Goal: Task Accomplishment & Management: Use online tool/utility

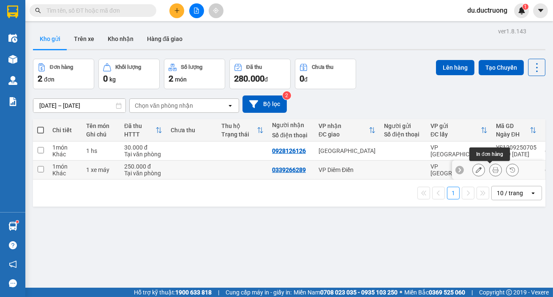
click at [493, 173] on button at bounding box center [496, 170] width 12 height 15
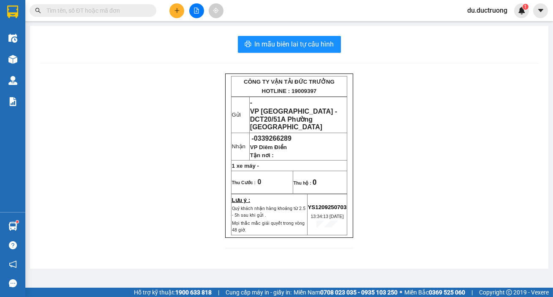
click at [176, 11] on icon "plus" at bounding box center [177, 11] width 6 height 6
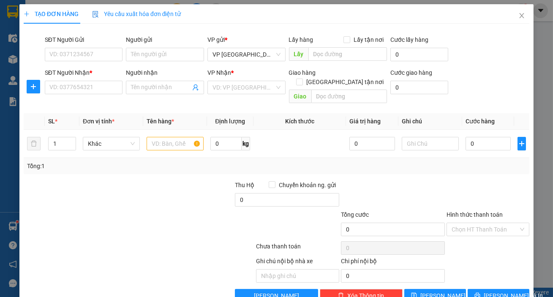
click at [123, 85] on div "SĐT Người Nhận * VD: 0377654321" at bounding box center [84, 87] width 82 height 39
drag, startPoint x: 85, startPoint y: 76, endPoint x: 85, endPoint y: 82, distance: 5.9
click at [85, 76] on div "SĐT Người Nhận *" at bounding box center [84, 72] width 78 height 9
click at [85, 81] on input "SĐT Người Nhận *" at bounding box center [84, 88] width 78 height 14
click at [84, 87] on input "SĐT Người Nhận *" at bounding box center [84, 88] width 78 height 14
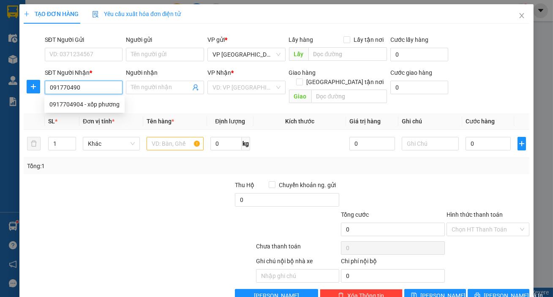
type input "0917704904"
click at [91, 103] on div "0917704904 - xốp phương" at bounding box center [84, 104] width 70 height 9
type input "xốp phương"
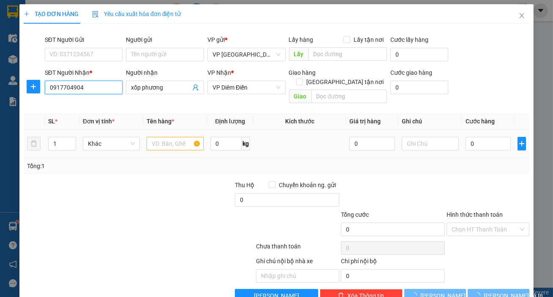
type input "0917704904"
click at [179, 137] on input "text" at bounding box center [175, 144] width 57 height 14
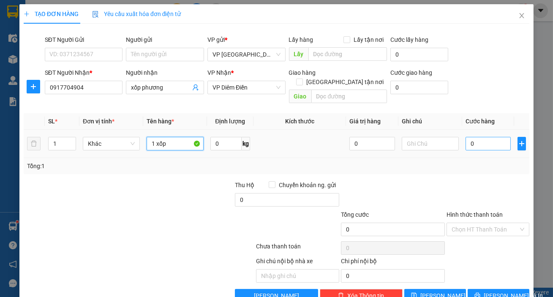
type input "1 xốp"
click at [475, 137] on input "0" at bounding box center [489, 144] width 46 height 14
type input "006"
type input "6"
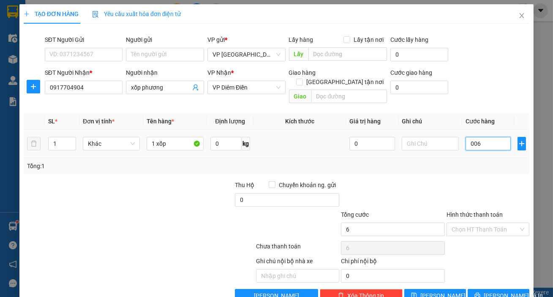
type input "0.060"
type input "60"
click at [491, 291] on span "[PERSON_NAME] và In" at bounding box center [513, 295] width 59 height 9
type input "60.000"
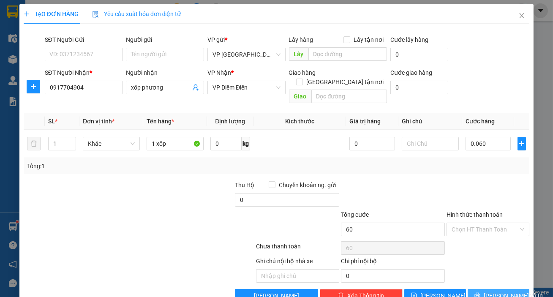
type input "60.000"
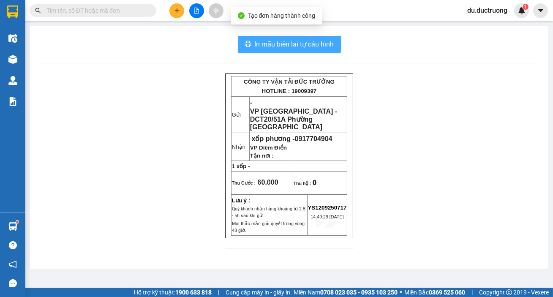
click at [326, 42] on span "In mẫu biên lai tự cấu hình" at bounding box center [294, 44] width 79 height 11
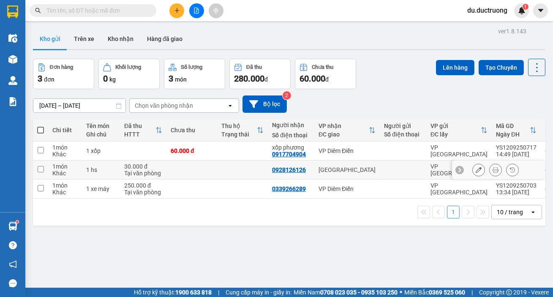
click at [39, 167] on input "checkbox" at bounding box center [41, 169] width 6 height 6
checkbox input "true"
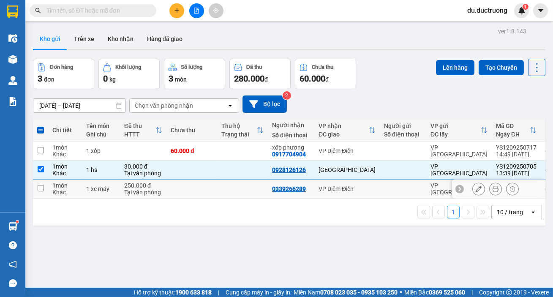
drag, startPoint x: 47, startPoint y: 187, endPoint x: 50, endPoint y: 190, distance: 4.5
click at [48, 189] on tr "1 món Khác 1 xe máy 250.000 đ Tại văn phòng 0339266289 VP Diêm Điền VP Yên Sở Y…" at bounding box center [309, 189] width 553 height 19
checkbox input "true"
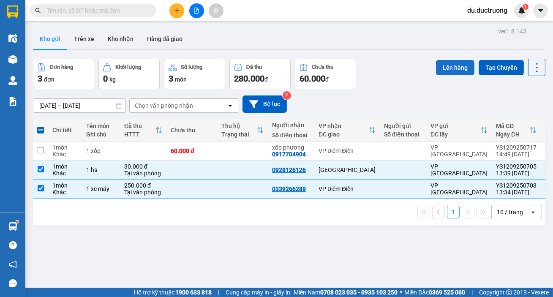
click at [452, 66] on button "Lên hàng" at bounding box center [455, 67] width 38 height 15
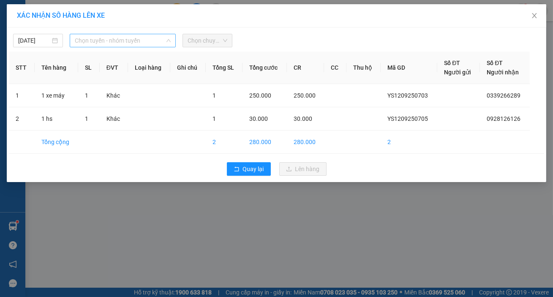
click at [101, 35] on span "Chọn tuyến - nhóm tuyến" at bounding box center [123, 40] width 96 height 13
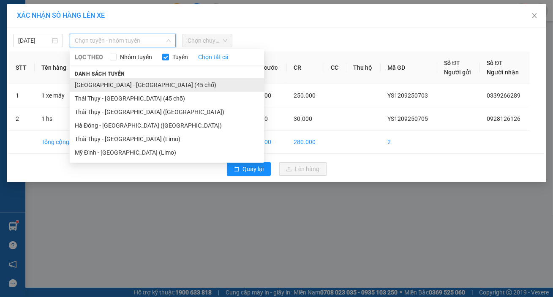
click at [120, 84] on li "[GEOGRAPHIC_DATA] - [GEOGRAPHIC_DATA] (45 chỗ)" at bounding box center [167, 85] width 194 height 14
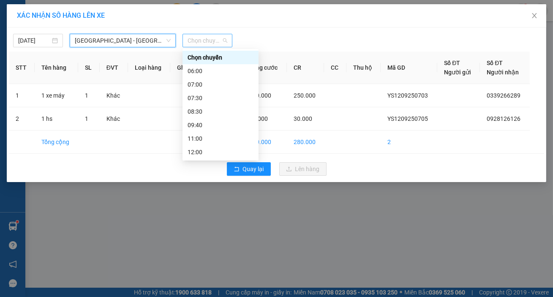
click at [207, 40] on span "Chọn chuyến" at bounding box center [208, 40] width 40 height 13
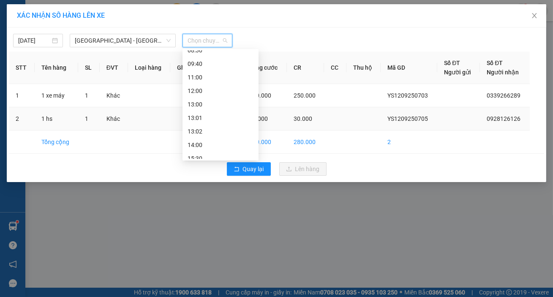
drag, startPoint x: 253, startPoint y: 95, endPoint x: 262, endPoint y: 121, distance: 27.1
click at [262, 121] on body "Kết quả tìm kiếm ( 531 ) Bộ lọc Mã ĐH Trạng thái Món hàng Thu hộ Tổng cước Chưa…" at bounding box center [276, 148] width 553 height 297
click at [224, 145] on div "14:00" at bounding box center [221, 142] width 66 height 9
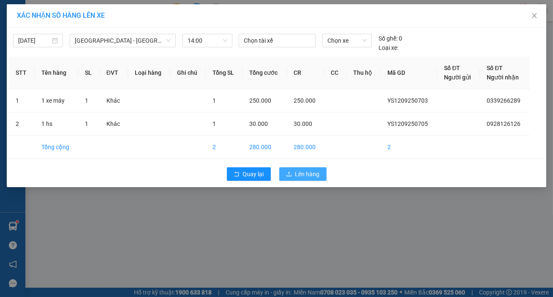
click at [296, 174] on span "Lên hàng" at bounding box center [308, 174] width 25 height 9
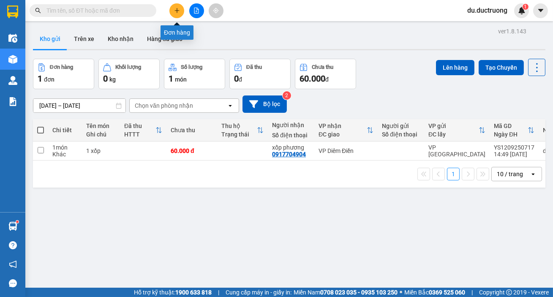
click at [181, 9] on button at bounding box center [177, 10] width 15 height 15
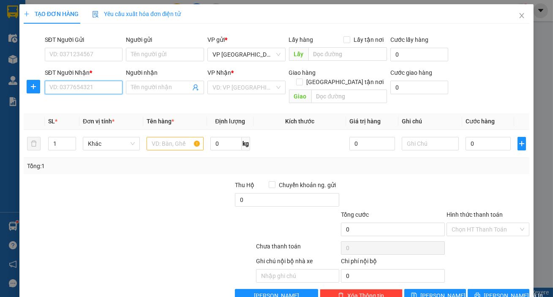
click at [91, 86] on input "SĐT Người Nhận *" at bounding box center [84, 88] width 78 height 14
click at [88, 108] on div "0329531111" at bounding box center [82, 104] width 67 height 9
type input "0329531111"
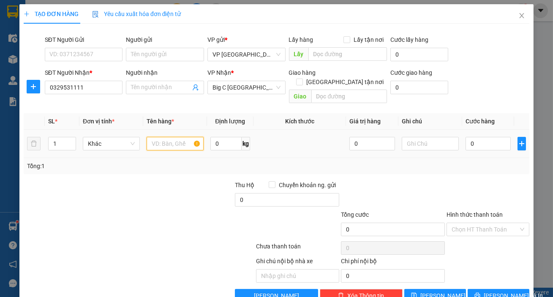
click at [162, 137] on input "text" at bounding box center [175, 144] width 57 height 14
type input "1 [PERSON_NAME]"
type input "005"
type input "5"
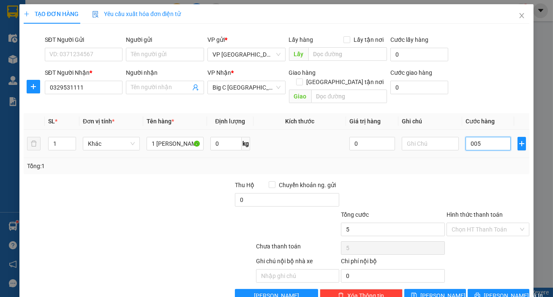
type input "0.050"
type input "50"
type input "50.000"
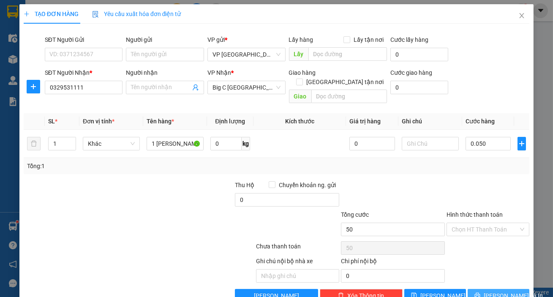
type input "50.000"
click at [499, 291] on span "[PERSON_NAME] và In" at bounding box center [513, 295] width 59 height 9
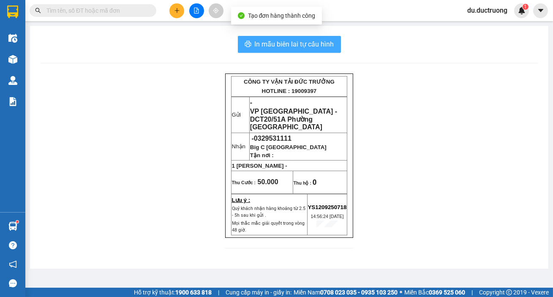
click at [289, 41] on span "In mẫu biên lai tự cấu hình" at bounding box center [294, 44] width 79 height 11
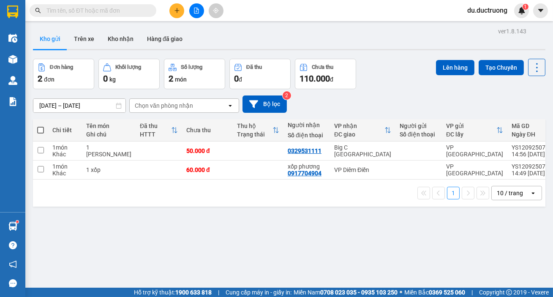
click at [177, 12] on icon "plus" at bounding box center [177, 10] width 0 height 5
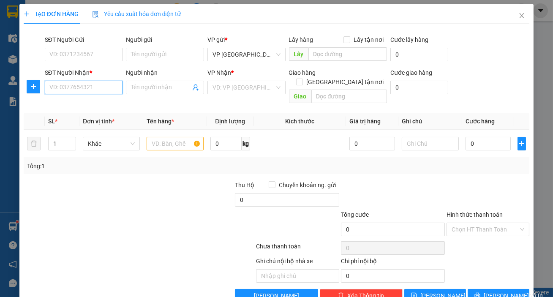
click at [97, 88] on input "SĐT Người Nhận *" at bounding box center [84, 88] width 78 height 14
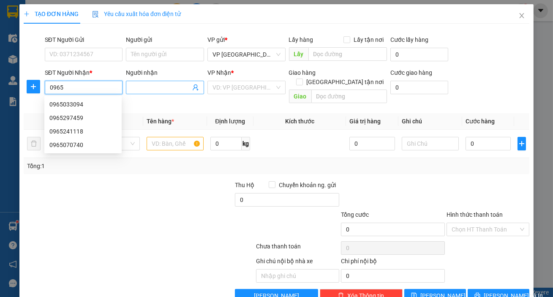
type input "0965"
click at [141, 89] on input "Người nhận" at bounding box center [161, 87] width 60 height 9
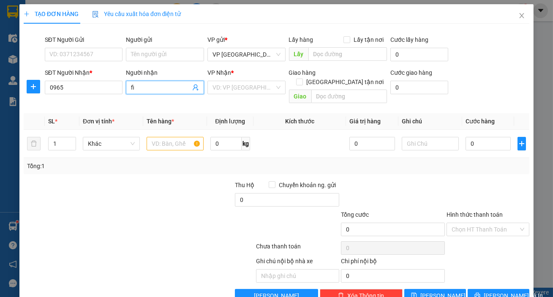
type input "f"
type input "gia long"
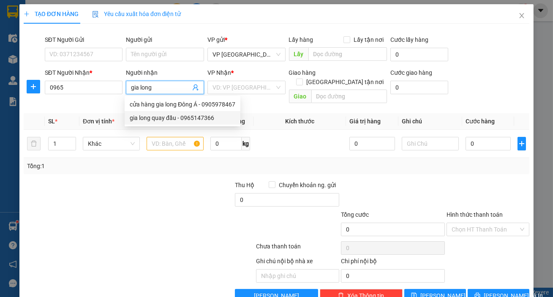
click at [169, 119] on div "gia long quay đầu - 0965147366" at bounding box center [183, 117] width 106 height 9
type input "0965147366"
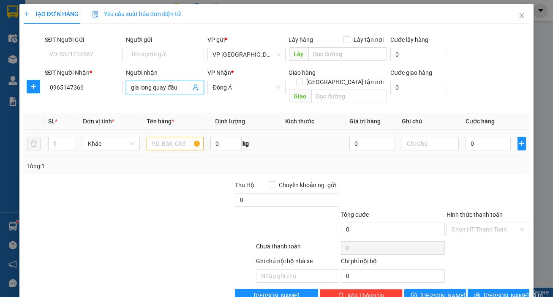
type input "gia long quay đầu"
click at [178, 137] on input "text" at bounding box center [175, 144] width 57 height 14
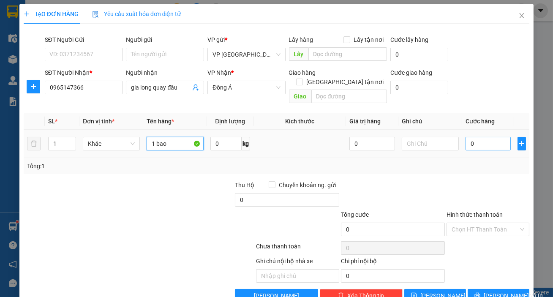
type input "1 bao"
click at [481, 138] on input "0" at bounding box center [489, 144] width 46 height 14
type input "005"
type input "5"
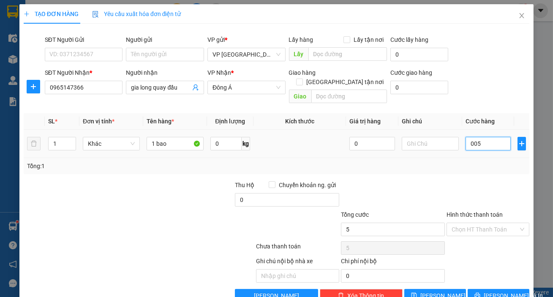
type input "0.050"
type input "50"
click at [493, 291] on span "[PERSON_NAME] và In" at bounding box center [513, 295] width 59 height 9
type input "50.000"
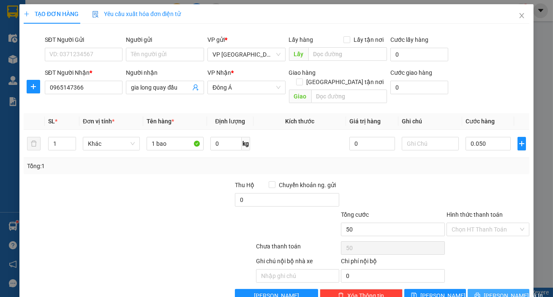
type input "50.000"
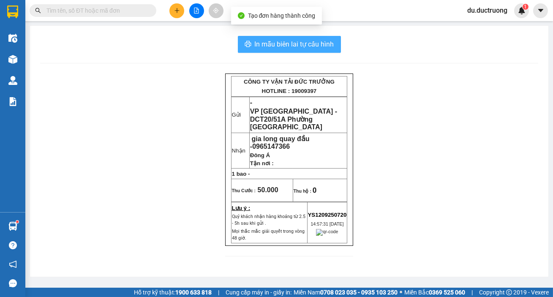
click at [323, 41] on span "In mẫu biên lai tự cấu hình" at bounding box center [294, 44] width 79 height 11
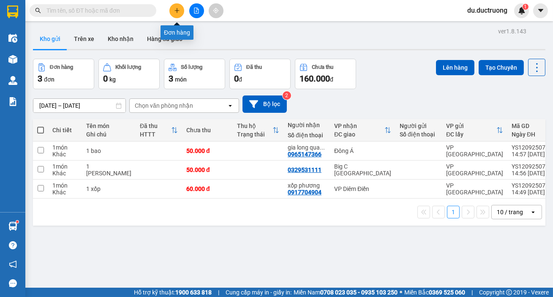
click at [175, 11] on icon "plus" at bounding box center [177, 11] width 6 height 6
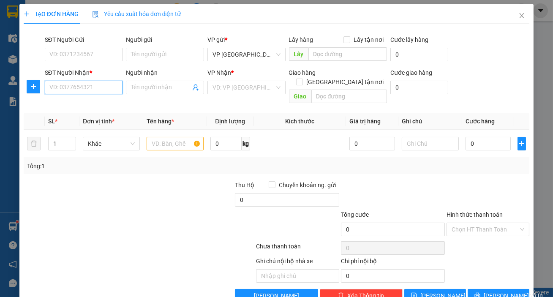
click at [85, 93] on input "SĐT Người Nhận *" at bounding box center [84, 88] width 78 height 14
click at [93, 102] on div "0352120345 - cánh đồng miêu" at bounding box center [89, 104] width 80 height 9
type input "0352120345"
type input "cánh đồng miêu"
type input "0352120345"
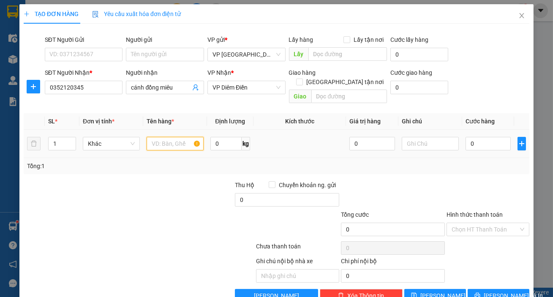
click at [149, 137] on input "text" at bounding box center [175, 144] width 57 height 14
type input "1 xốp"
click at [466, 137] on input "0" at bounding box center [489, 144] width 46 height 14
type input "007"
type input "7"
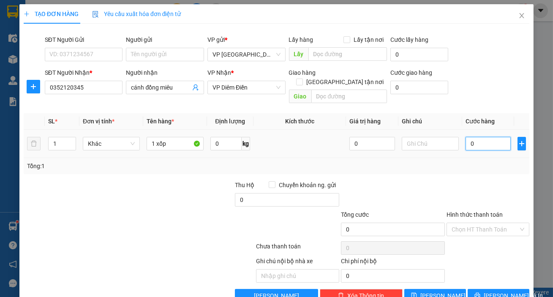
type input "7"
type input "0.070"
type input "70"
type input "70.000"
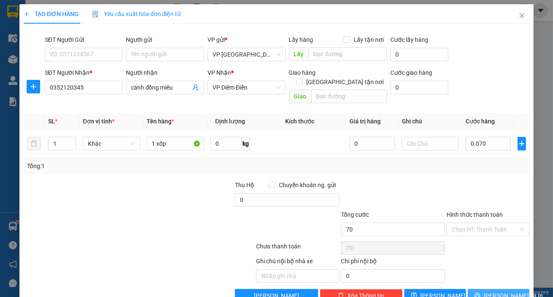
type input "70.000"
click at [508, 291] on span "[PERSON_NAME] và In" at bounding box center [513, 295] width 59 height 9
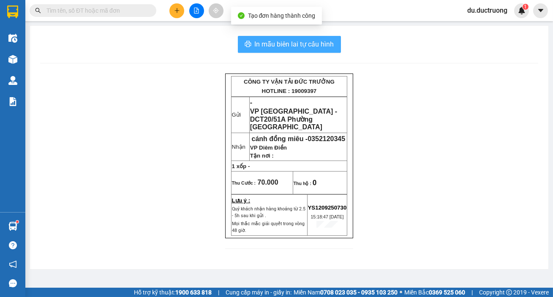
click at [307, 47] on span "In mẫu biên lai tự cấu hình" at bounding box center [294, 44] width 79 height 11
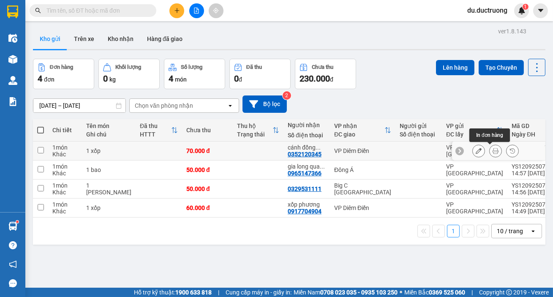
click at [493, 153] on icon at bounding box center [496, 151] width 6 height 6
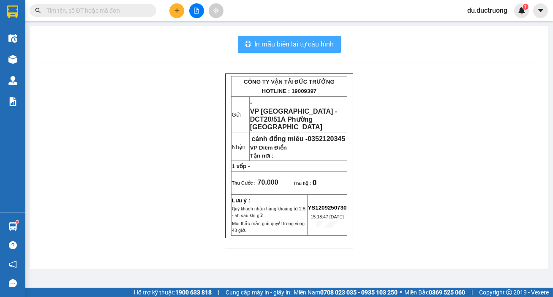
click at [285, 44] on span "In mẫu biên lai tự cấu hình" at bounding box center [294, 44] width 79 height 11
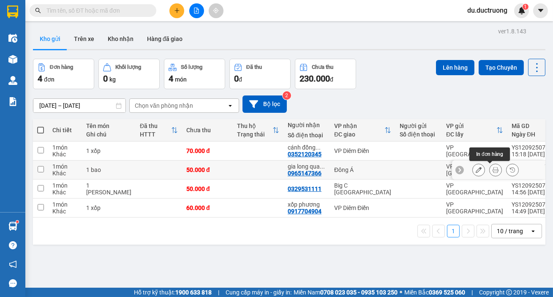
click at [493, 170] on icon at bounding box center [496, 170] width 6 height 6
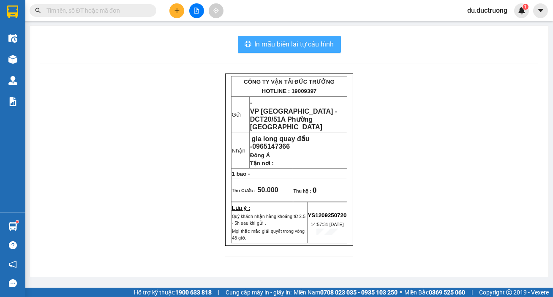
click at [315, 43] on span "In mẫu biên lai tự cấu hình" at bounding box center [294, 44] width 79 height 11
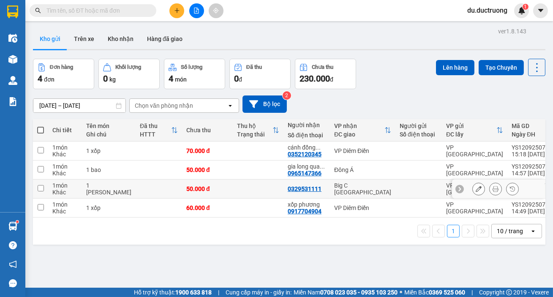
click at [493, 189] on button at bounding box center [496, 189] width 12 height 15
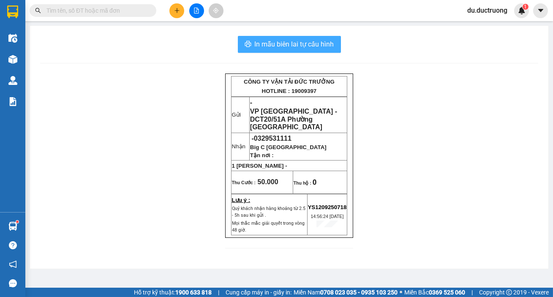
click at [313, 39] on span "In mẫu biên lai tự cấu hình" at bounding box center [294, 44] width 79 height 11
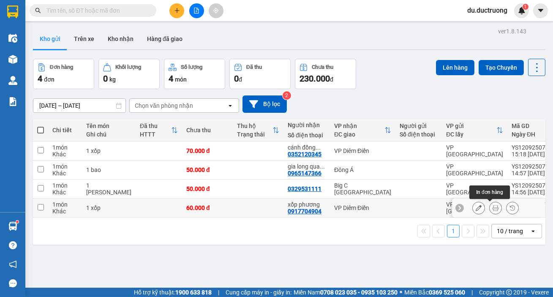
click at [493, 208] on icon at bounding box center [496, 208] width 6 height 6
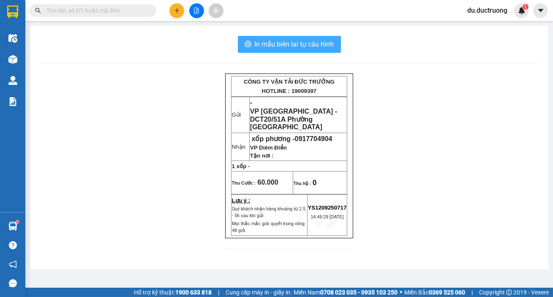
drag, startPoint x: 300, startPoint y: 42, endPoint x: 305, endPoint y: 45, distance: 5.5
click at [302, 42] on span "In mẫu biên lai tự cấu hình" at bounding box center [294, 44] width 79 height 11
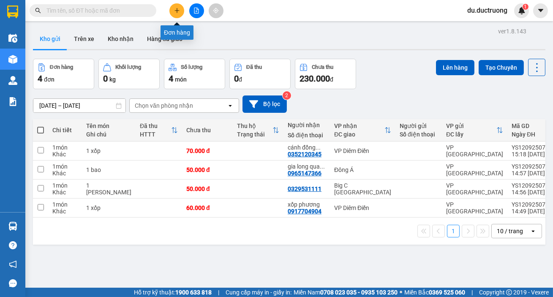
click at [178, 9] on icon "plus" at bounding box center [177, 11] width 6 height 6
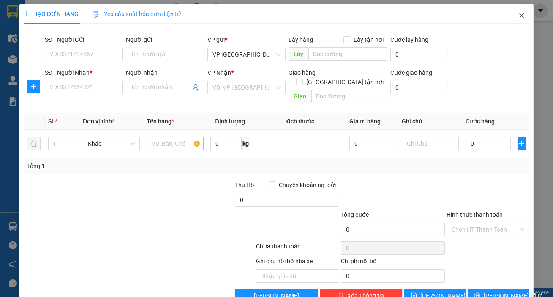
click at [520, 14] on span "Close" at bounding box center [522, 16] width 24 height 24
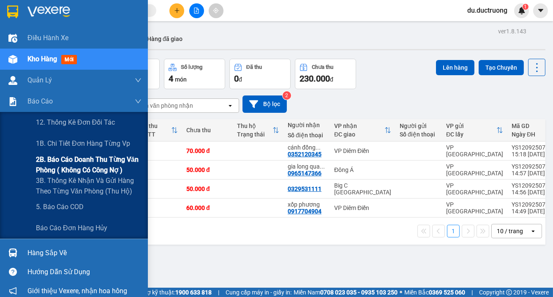
click at [82, 165] on span "2B. Báo cáo doanh thu từng văn phòng ( không có công nợ )" at bounding box center [89, 164] width 106 height 21
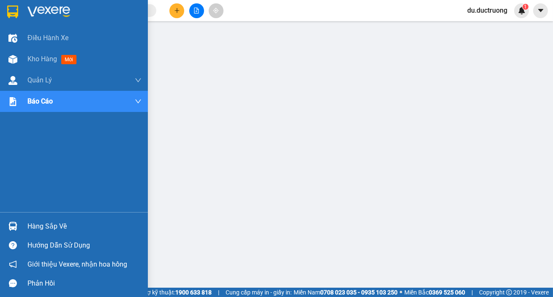
drag, startPoint x: 9, startPoint y: 8, endPoint x: 29, endPoint y: 10, distance: 19.9
click at [9, 9] on img at bounding box center [12, 11] width 11 height 13
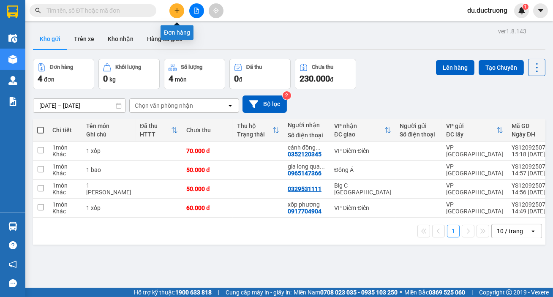
click at [178, 15] on button at bounding box center [177, 10] width 15 height 15
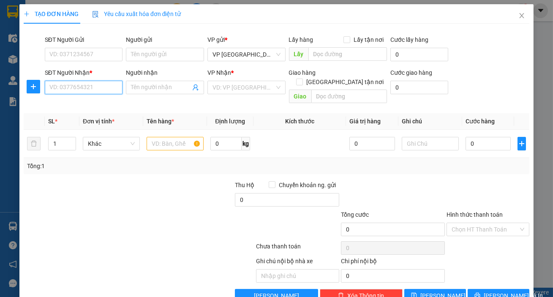
click at [115, 90] on input "SĐT Người Nhận *" at bounding box center [84, 88] width 78 height 14
click at [98, 103] on div "0969439633" at bounding box center [82, 104] width 67 height 9
type input "0969439633"
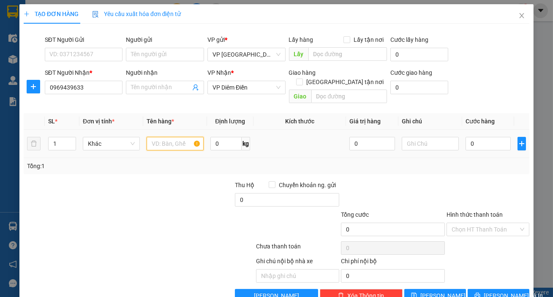
click at [163, 138] on input "text" at bounding box center [175, 144] width 57 height 14
type input "1 hộp"
click at [479, 137] on input "0" at bounding box center [489, 144] width 46 height 14
type input "004"
type input "4"
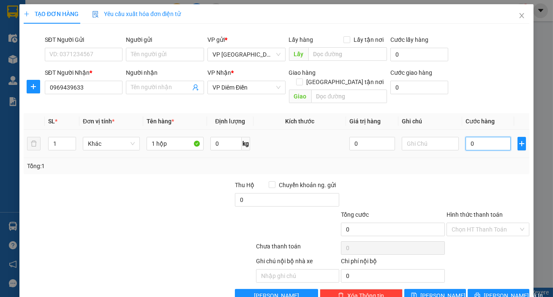
type input "4"
type input "0.040"
type input "40"
type input "40.000"
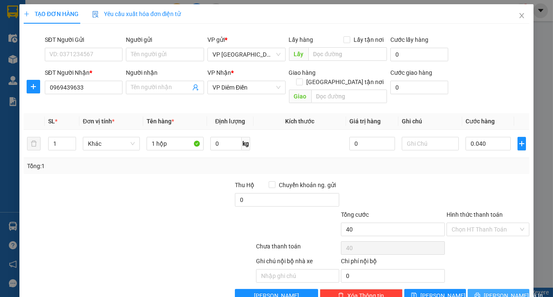
type input "40.000"
click at [495, 284] on span "[PERSON_NAME] và In" at bounding box center [513, 295] width 59 height 9
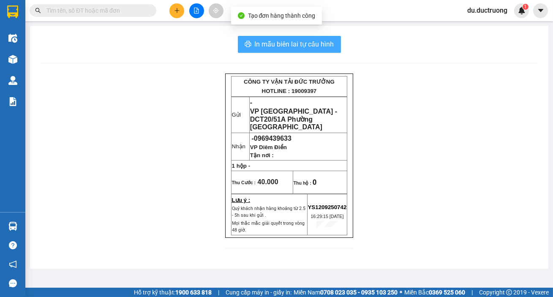
click at [304, 41] on span "In mẫu biên lai tự cấu hình" at bounding box center [294, 44] width 79 height 11
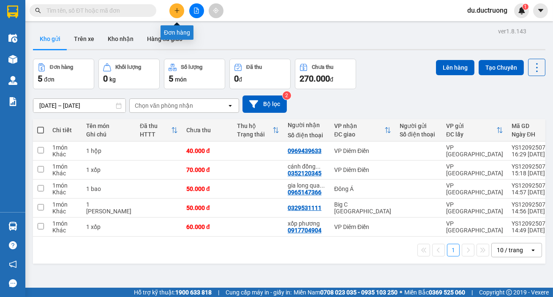
click at [178, 10] on icon "plus" at bounding box center [177, 11] width 6 height 6
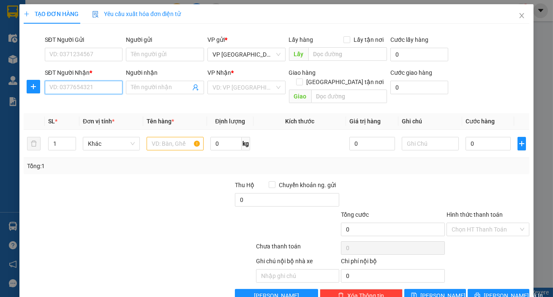
click at [103, 90] on input "SĐT Người Nhận *" at bounding box center [84, 88] width 78 height 14
click at [73, 107] on div "0976768672 - hiệp" at bounding box center [82, 104] width 67 height 9
type input "0976768672"
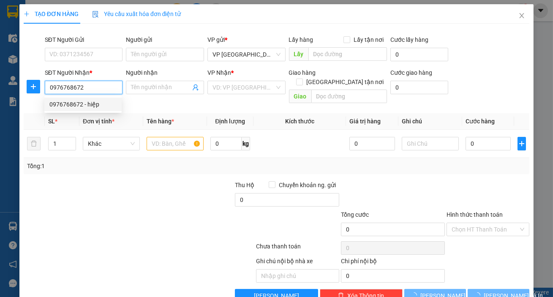
type input "hiệp"
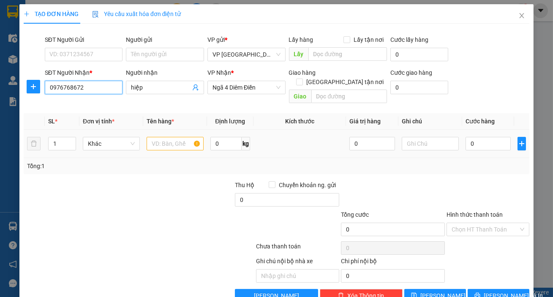
type input "0976768672"
click at [176, 137] on input "text" at bounding box center [175, 144] width 57 height 14
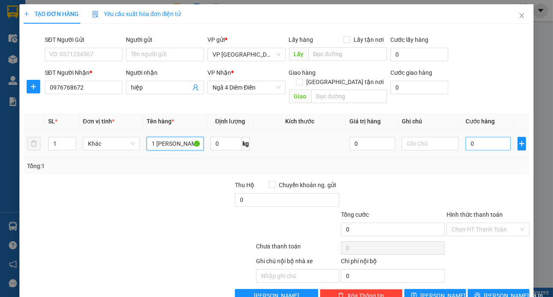
type input "1 [PERSON_NAME]"
click at [484, 137] on input "0" at bounding box center [489, 144] width 46 height 14
type input "005"
type input "5"
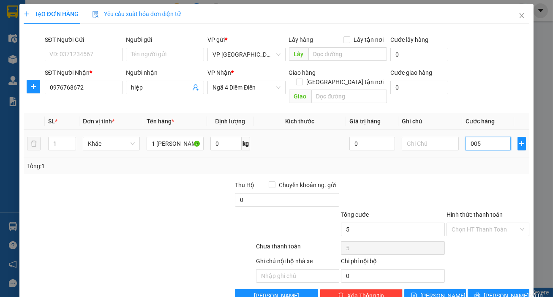
type input "0.050"
type input "50"
type input "50.000"
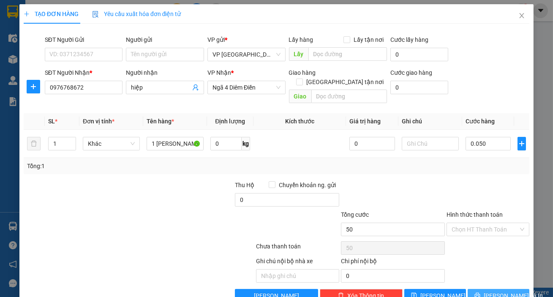
type input "50.000"
click at [508, 284] on span "[PERSON_NAME] và In" at bounding box center [513, 295] width 59 height 9
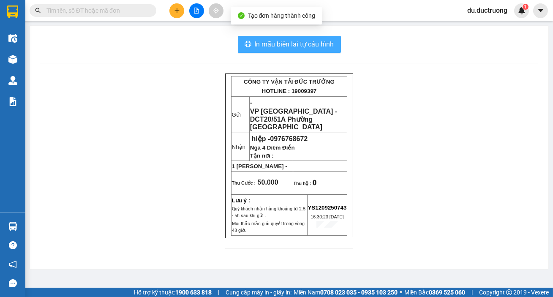
click at [304, 37] on button "In mẫu biên lai tự cấu hình" at bounding box center [289, 44] width 103 height 17
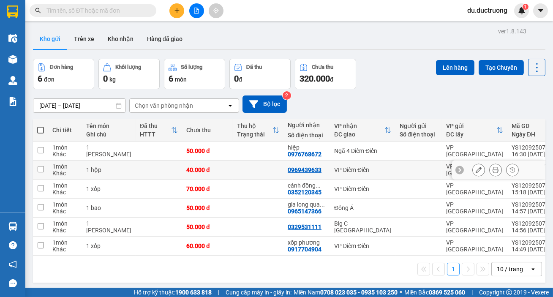
click at [43, 169] on input "checkbox" at bounding box center [41, 169] width 6 height 6
checkbox input "true"
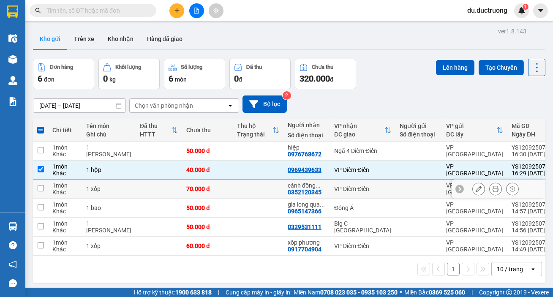
click at [38, 191] on input "checkbox" at bounding box center [41, 188] width 6 height 6
checkbox input "true"
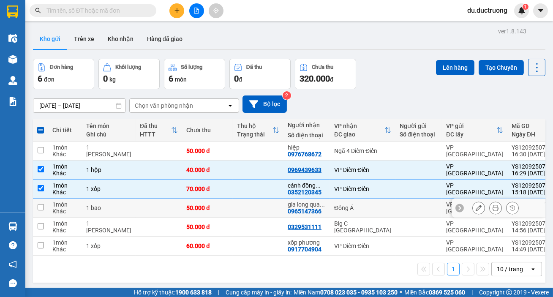
drag, startPoint x: 37, startPoint y: 202, endPoint x: 38, endPoint y: 211, distance: 9.4
click at [38, 202] on td at bounding box center [40, 208] width 15 height 19
checkbox input "true"
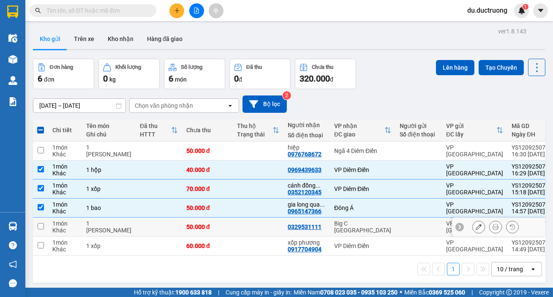
click at [39, 219] on td at bounding box center [40, 227] width 15 height 19
checkbox input "true"
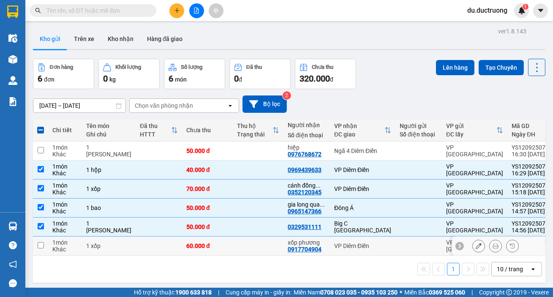
click at [39, 243] on input "checkbox" at bounding box center [41, 245] width 6 height 6
checkbox input "true"
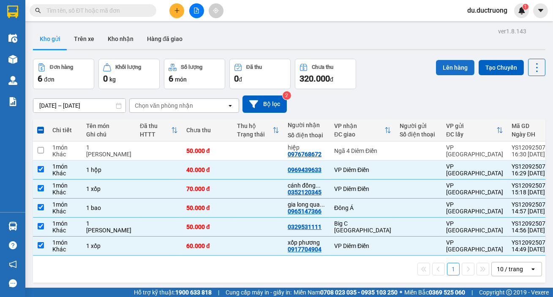
click at [452, 68] on button "Lên hàng" at bounding box center [455, 67] width 38 height 15
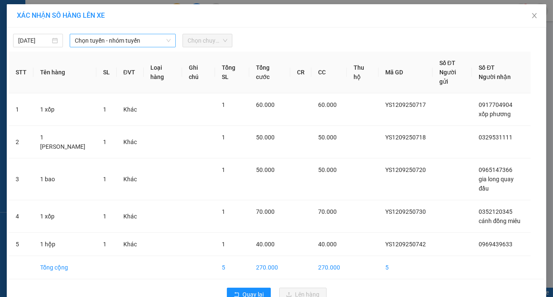
click at [150, 38] on span "Chọn tuyến - nhóm tuyến" at bounding box center [123, 40] width 96 height 13
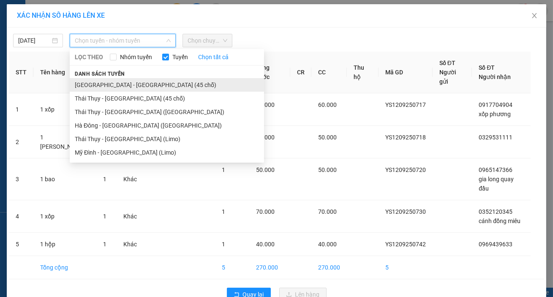
drag, startPoint x: 132, startPoint y: 88, endPoint x: 150, endPoint y: 75, distance: 21.8
click at [132, 87] on li "[GEOGRAPHIC_DATA] - [GEOGRAPHIC_DATA] (45 chỗ)" at bounding box center [167, 85] width 194 height 14
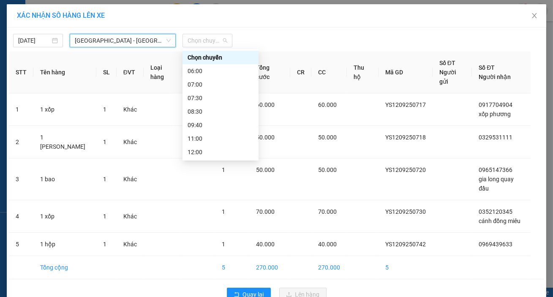
drag, startPoint x: 200, startPoint y: 42, endPoint x: 242, endPoint y: 89, distance: 62.8
click at [200, 42] on span "Chọn chuyến" at bounding box center [208, 40] width 40 height 13
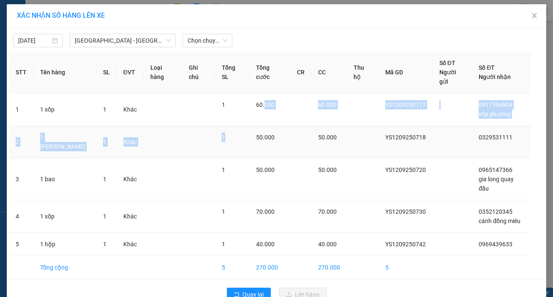
drag, startPoint x: 260, startPoint y: 93, endPoint x: 245, endPoint y: 120, distance: 32.0
click at [252, 129] on tbody "1 1 xốp 1 Khác 1 60.000 60.000 YS1209250717 0917704904 xốp phương 2 1 thùng cát…" at bounding box center [277, 186] width 536 height 186
click at [206, 47] on div "Chọn chuyến" at bounding box center [208, 41] width 50 height 14
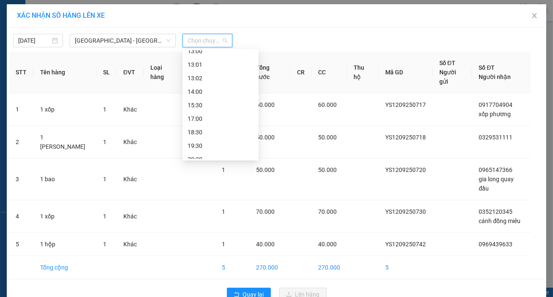
scroll to position [115, 0]
click at [207, 104] on div "15:30" at bounding box center [221, 104] width 66 height 9
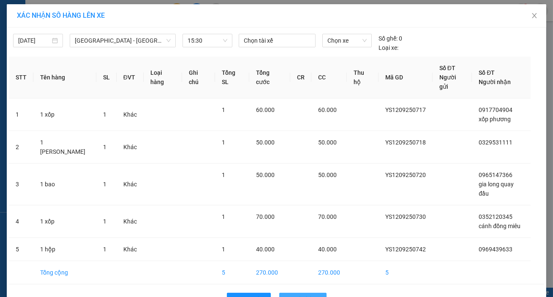
click at [309, 284] on span "Lên hàng" at bounding box center [308, 299] width 25 height 9
